Goal: Information Seeking & Learning: Learn about a topic

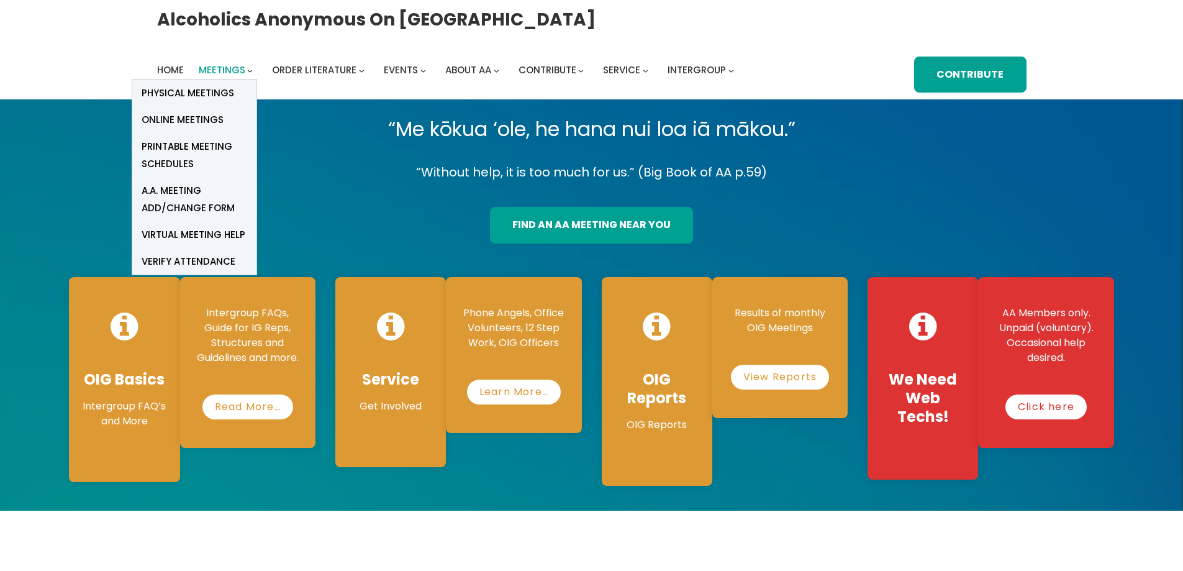
click at [230, 73] on span "Meetings" at bounding box center [222, 69] width 47 height 13
click at [207, 122] on span "Online Meetings" at bounding box center [183, 119] width 82 height 17
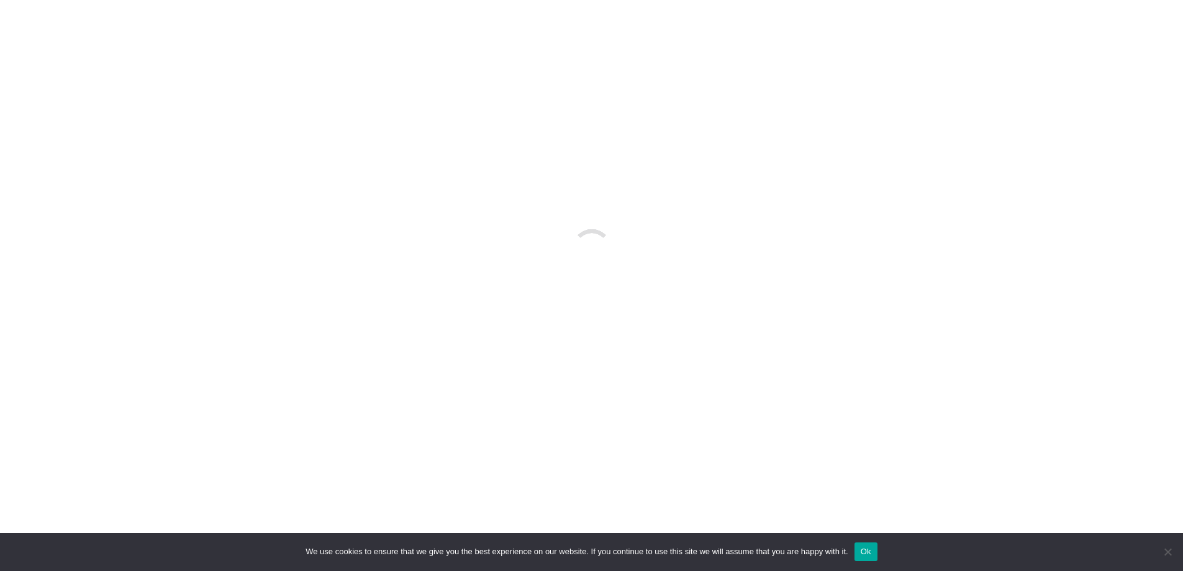
scroll to position [621, 0]
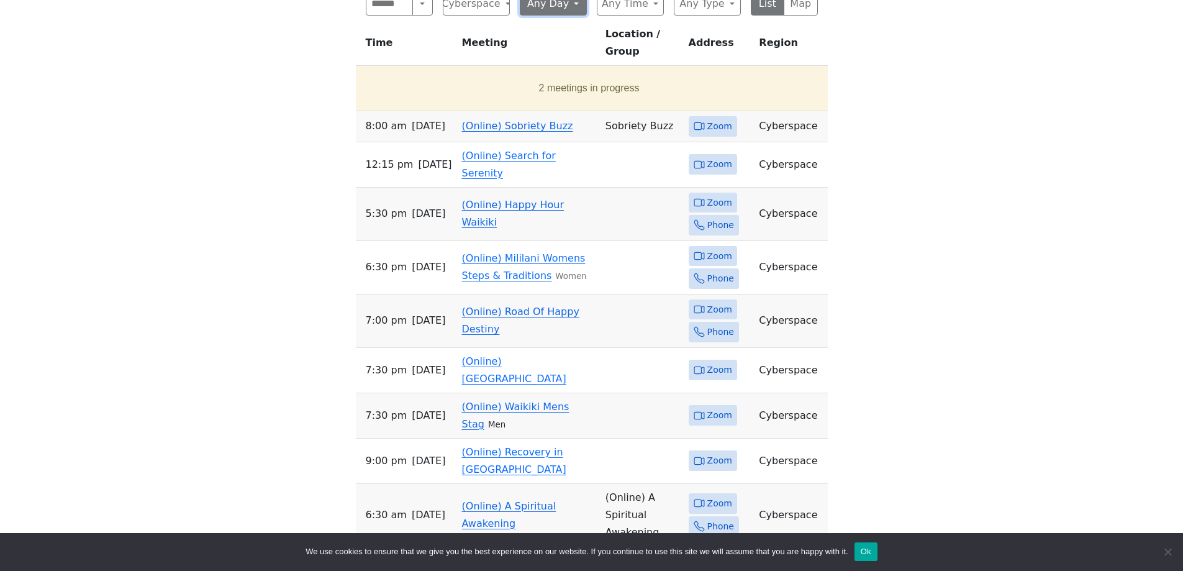
click at [563, 11] on button "Any Day" at bounding box center [553, 4] width 67 height 24
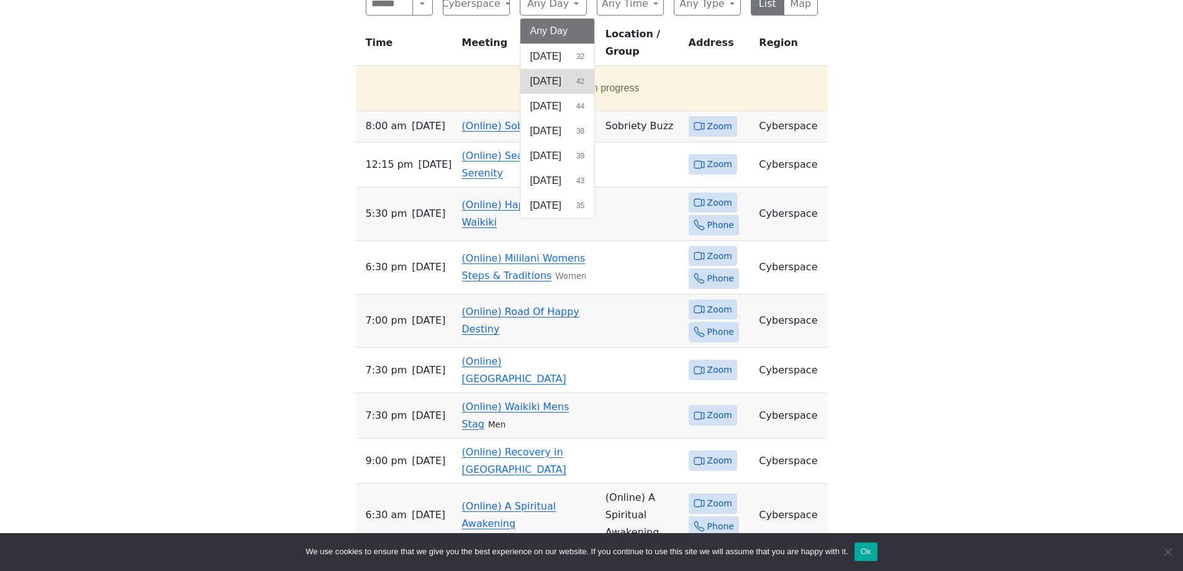
click at [554, 87] on span "[DATE]" at bounding box center [545, 81] width 31 height 15
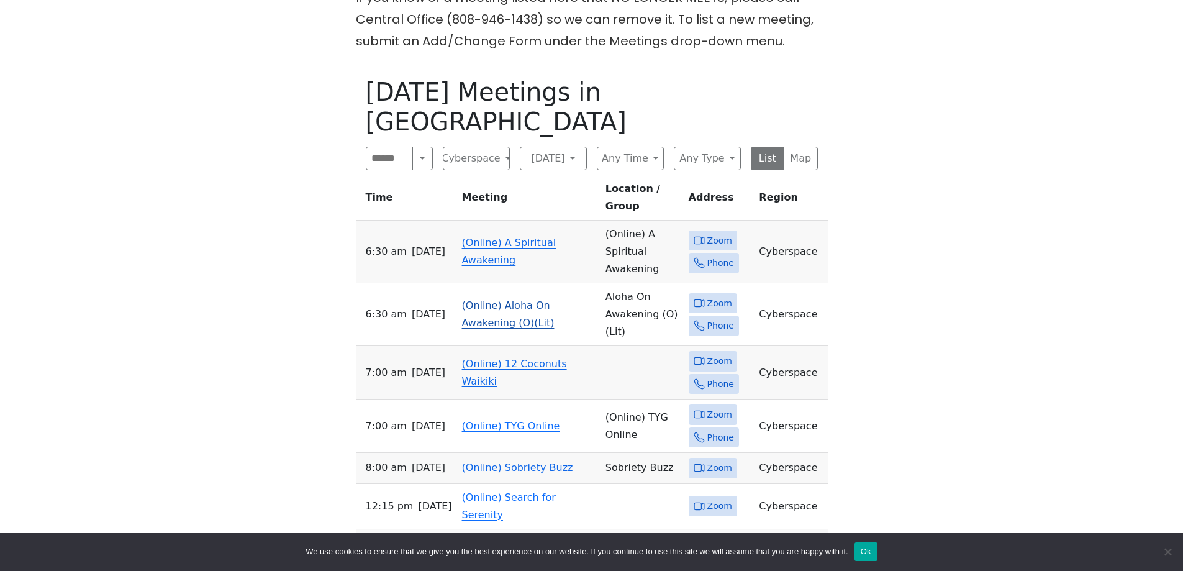
scroll to position [497, 0]
click at [730, 353] on span "Zoom" at bounding box center [719, 361] width 25 height 16
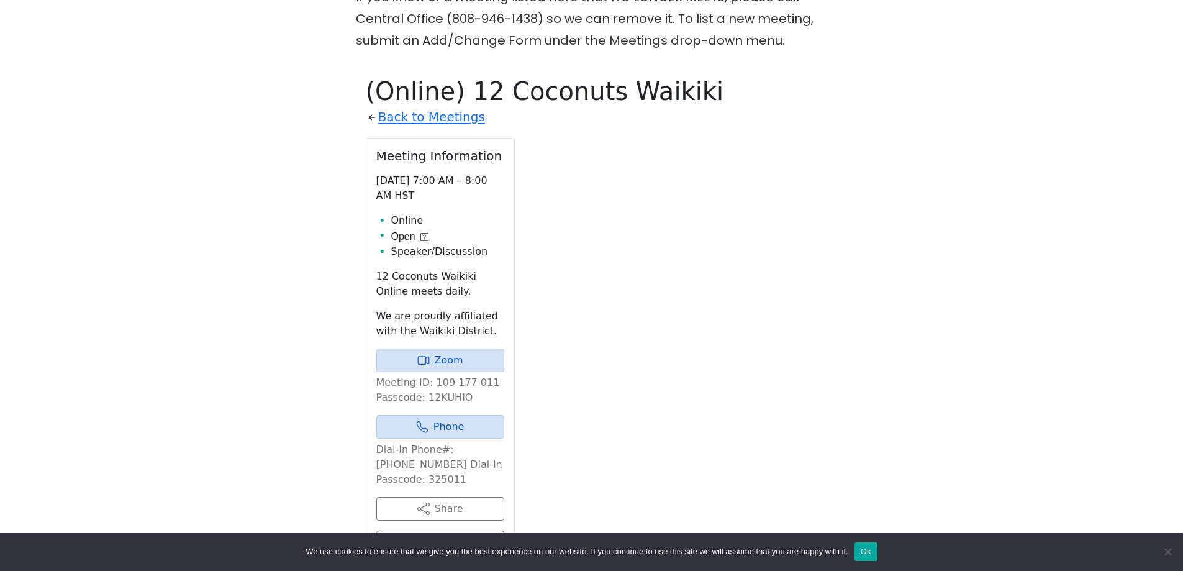
scroll to position [563, 0]
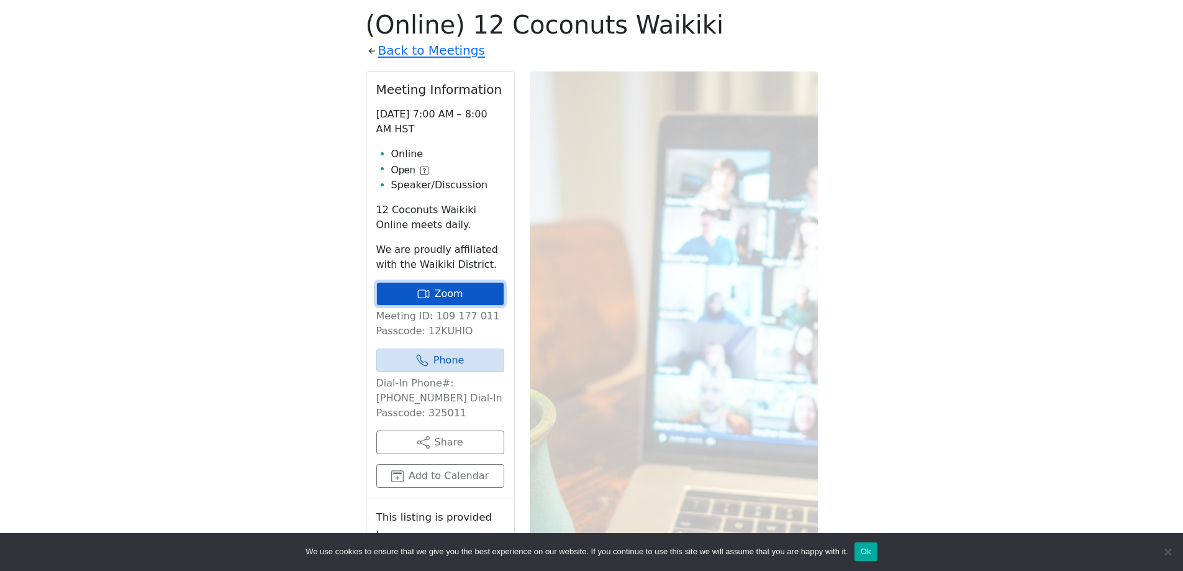
click at [461, 288] on link "Zoom" at bounding box center [440, 294] width 128 height 24
